Goal: Information Seeking & Learning: Learn about a topic

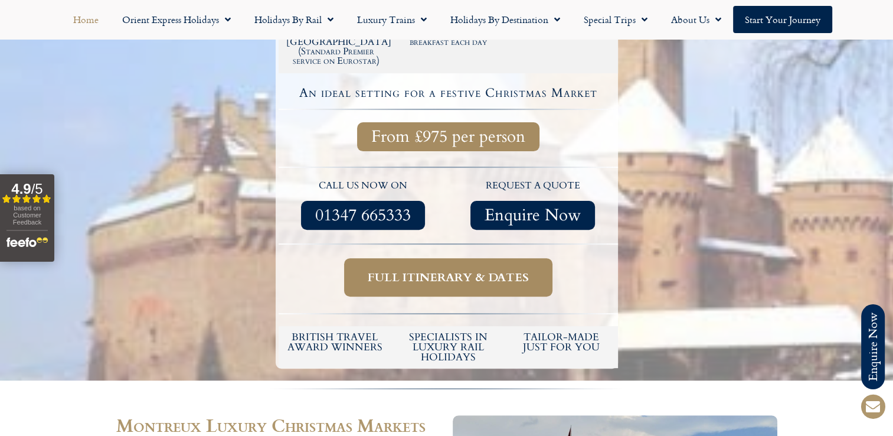
click at [96, 21] on link "Home" at bounding box center [85, 19] width 49 height 27
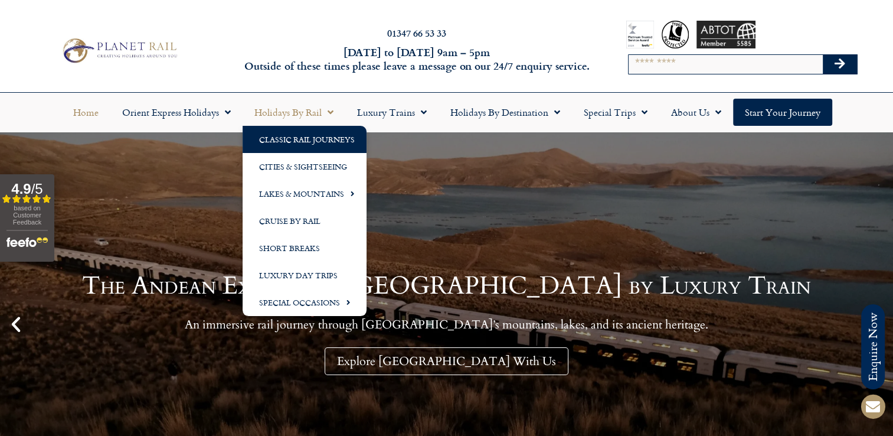
click at [305, 147] on link "Classic Rail Journeys" at bounding box center [305, 139] width 124 height 27
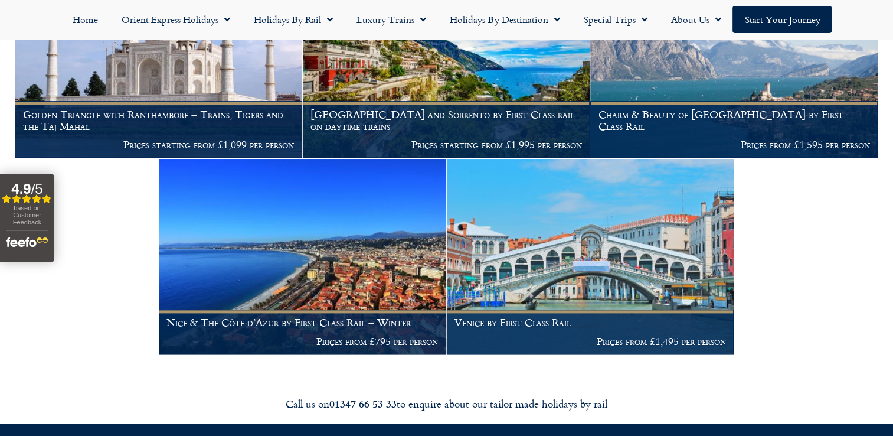
scroll to position [1325, 0]
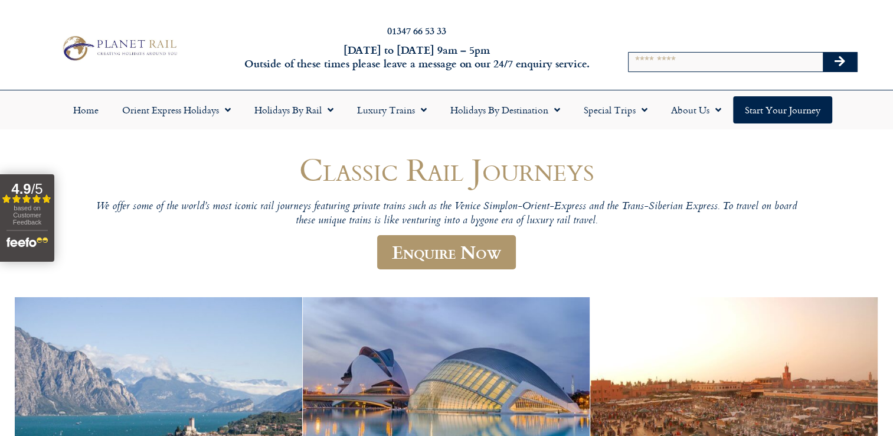
scroll to position [0, 0]
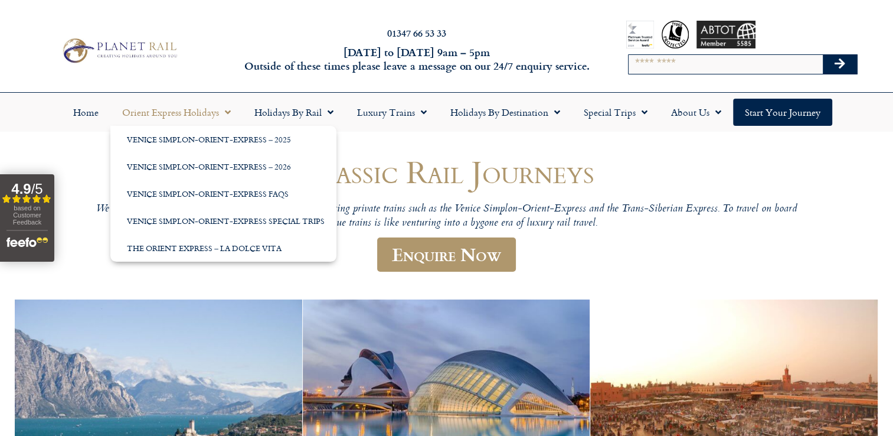
click at [630, 203] on p "We offer some of the world’s most iconic rail journeys featuring private trains…" at bounding box center [447, 217] width 708 height 28
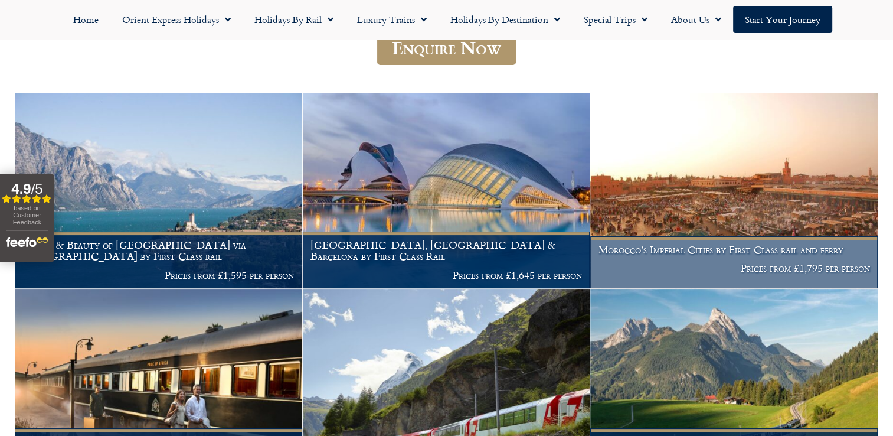
scroll to position [236, 0]
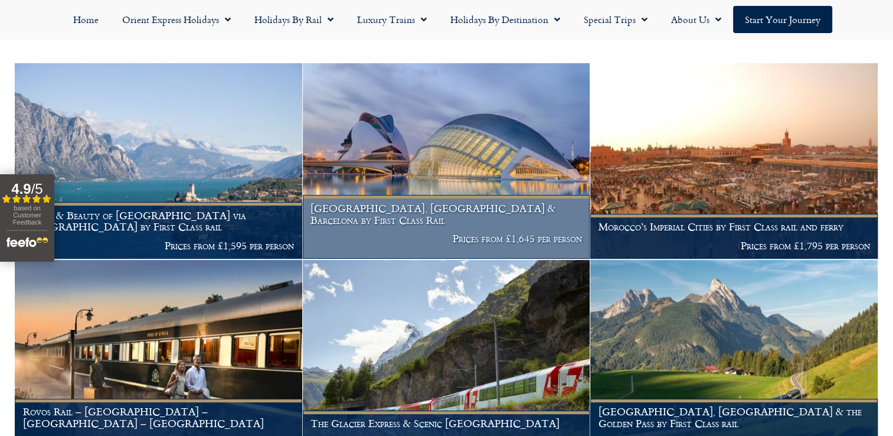
click at [438, 178] on img at bounding box center [447, 160] width 288 height 195
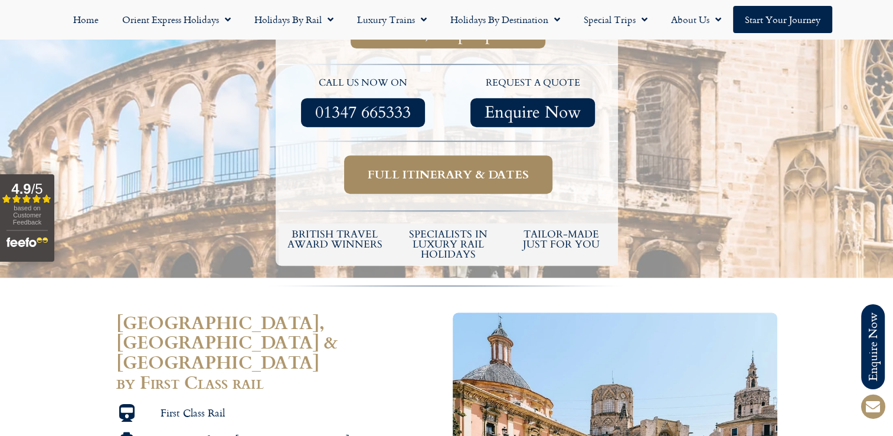
scroll to position [531, 0]
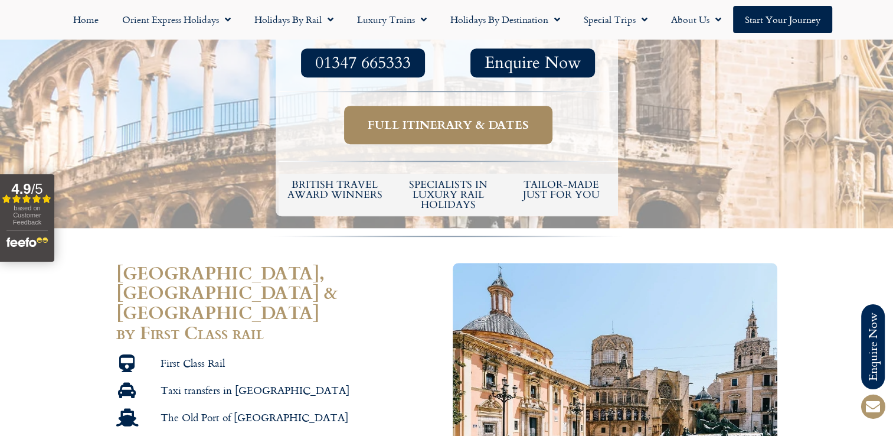
click at [394, 117] on span "Full itinerary & dates" at bounding box center [448, 124] width 161 height 15
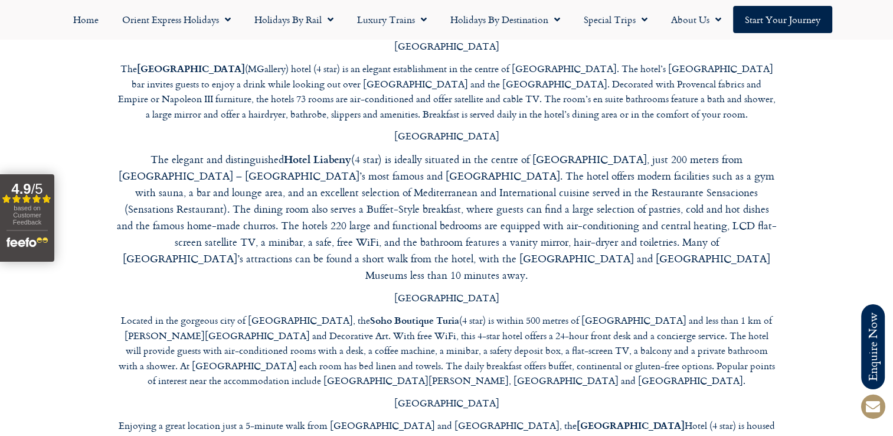
scroll to position [3661, 0]
